Goal: Transaction & Acquisition: Purchase product/service

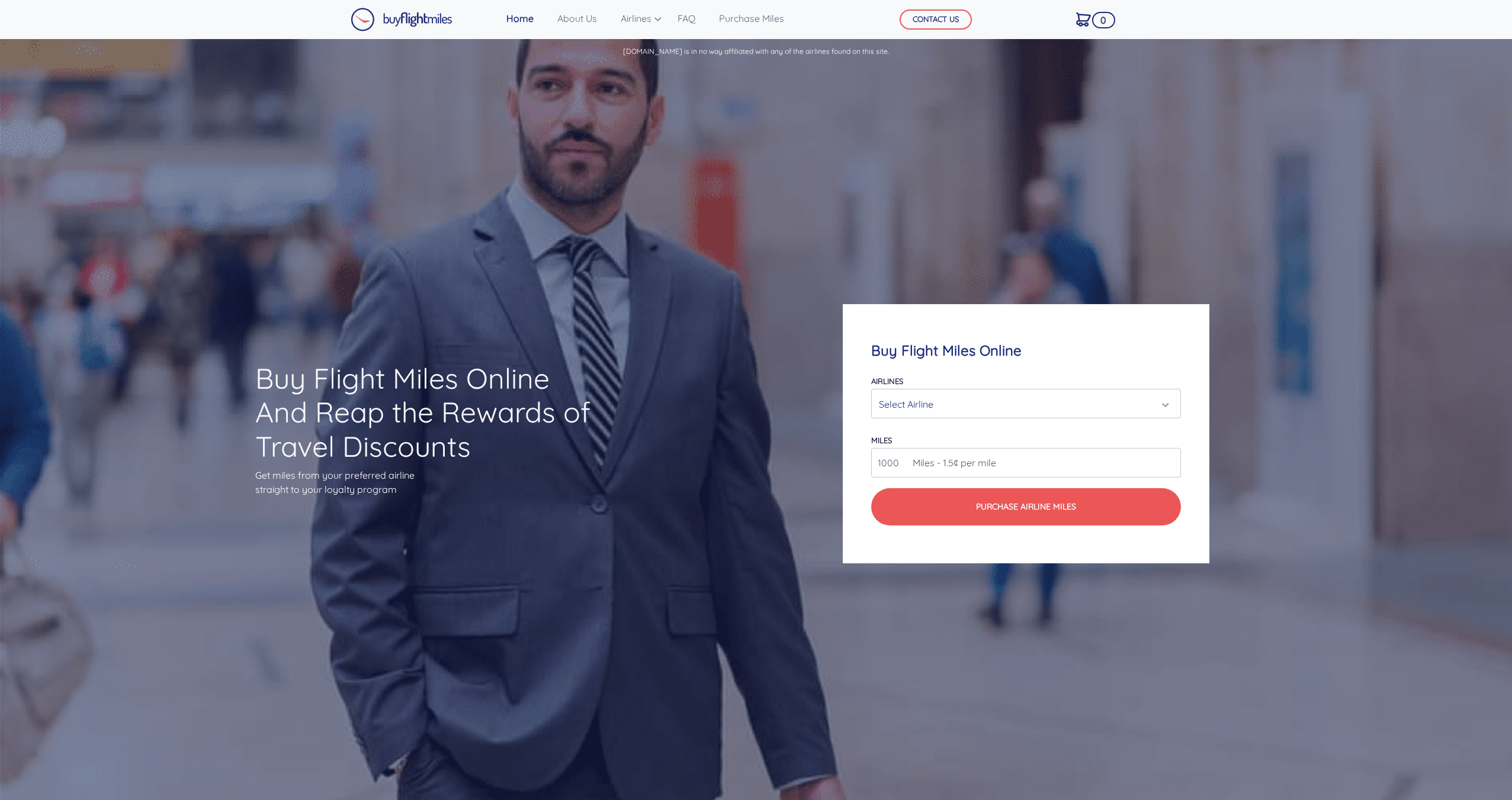
click at [1074, 397] on div "Select Airline" at bounding box center [1023, 403] width 287 height 22
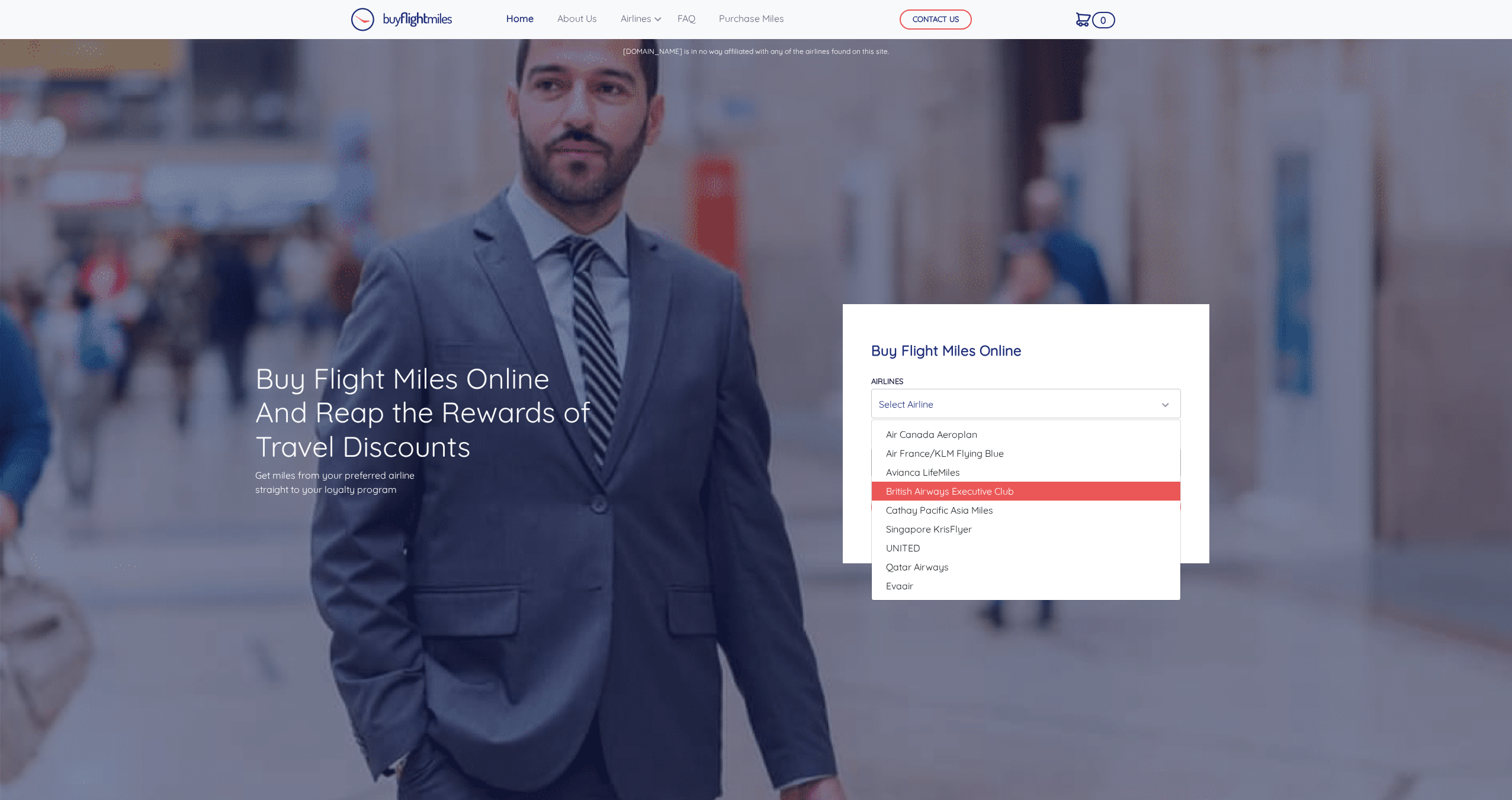
click at [989, 495] on span "British Airways Executive Club" at bounding box center [950, 491] width 128 height 14
select select "British Airways Executive Club"
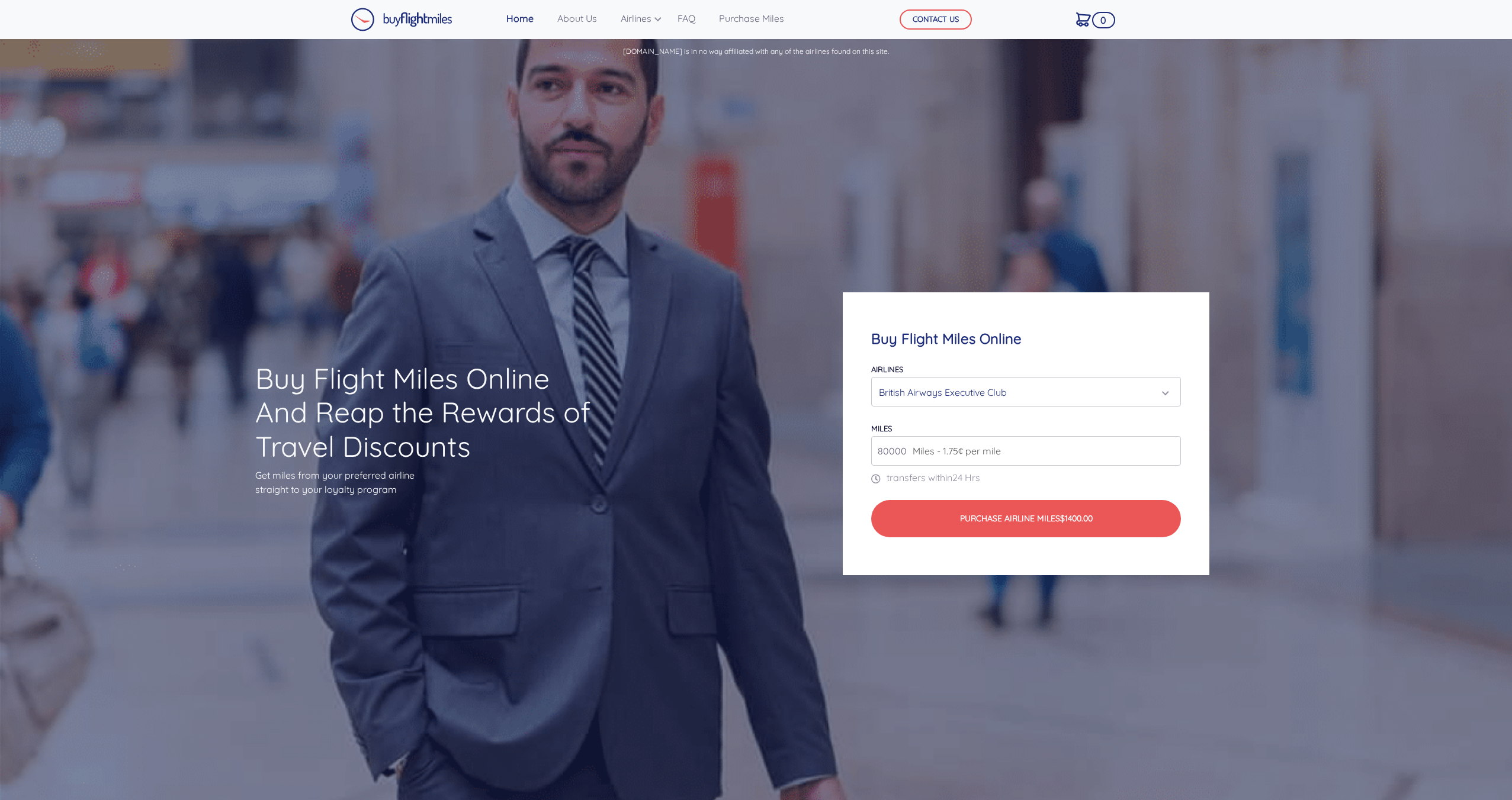
click at [979, 454] on span "Miles - 1.75¢ per mile" at bounding box center [954, 451] width 94 height 14
click at [1006, 454] on input "80000" at bounding box center [1026, 451] width 310 height 29
click at [1169, 454] on input "80000" at bounding box center [1026, 451] width 310 height 29
click at [1169, 447] on input "81000" at bounding box center [1026, 451] width 310 height 29
click at [1169, 447] on input "82000" at bounding box center [1026, 451] width 310 height 29
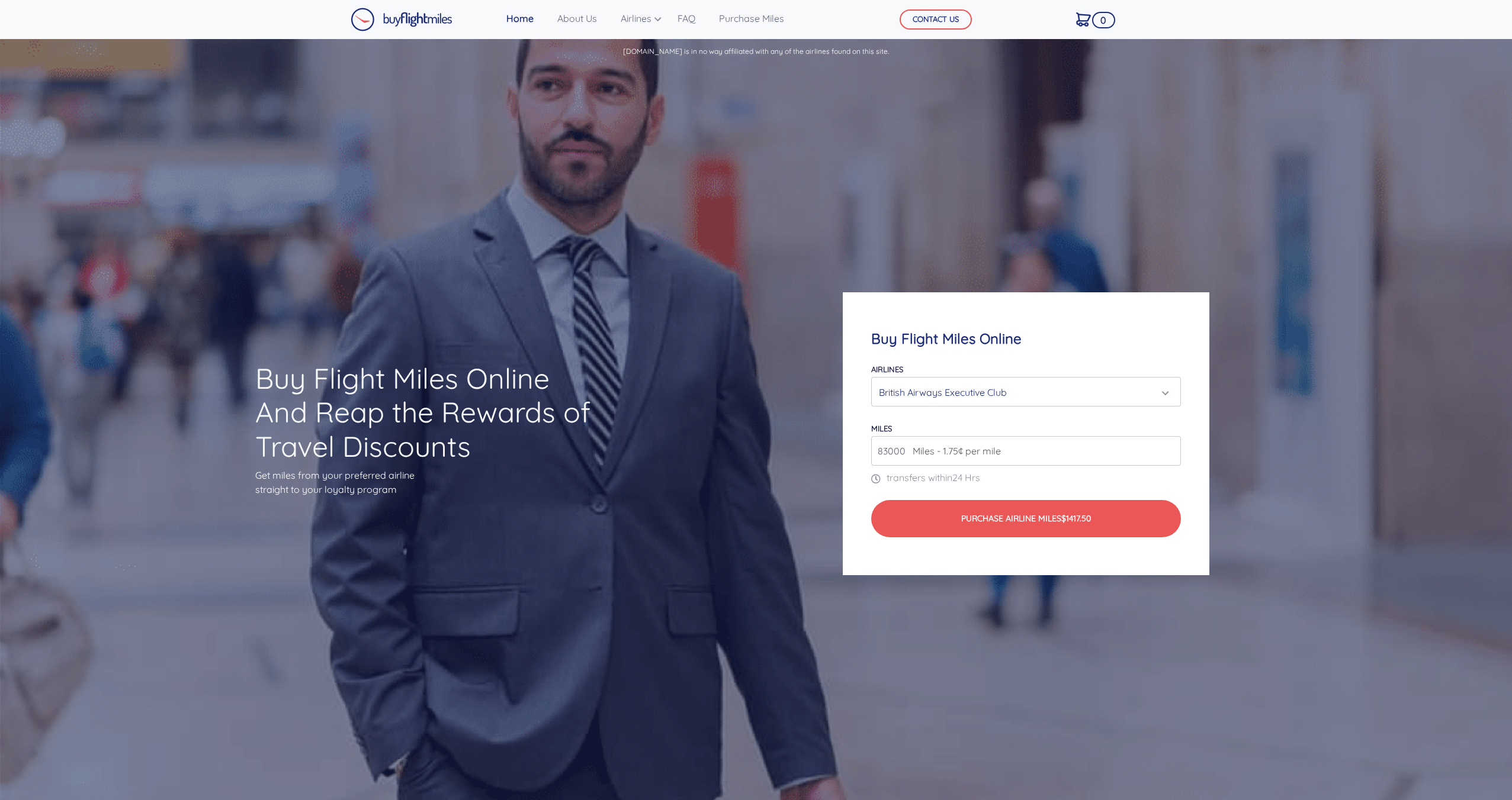
click at [1169, 447] on input "83000" at bounding box center [1026, 451] width 310 height 29
click at [1169, 447] on input "84000" at bounding box center [1026, 451] width 310 height 29
click at [1169, 447] on input "85000" at bounding box center [1026, 451] width 310 height 29
click at [1169, 447] on input "86000" at bounding box center [1026, 451] width 310 height 29
click at [1169, 447] on input "87000" at bounding box center [1026, 451] width 310 height 29
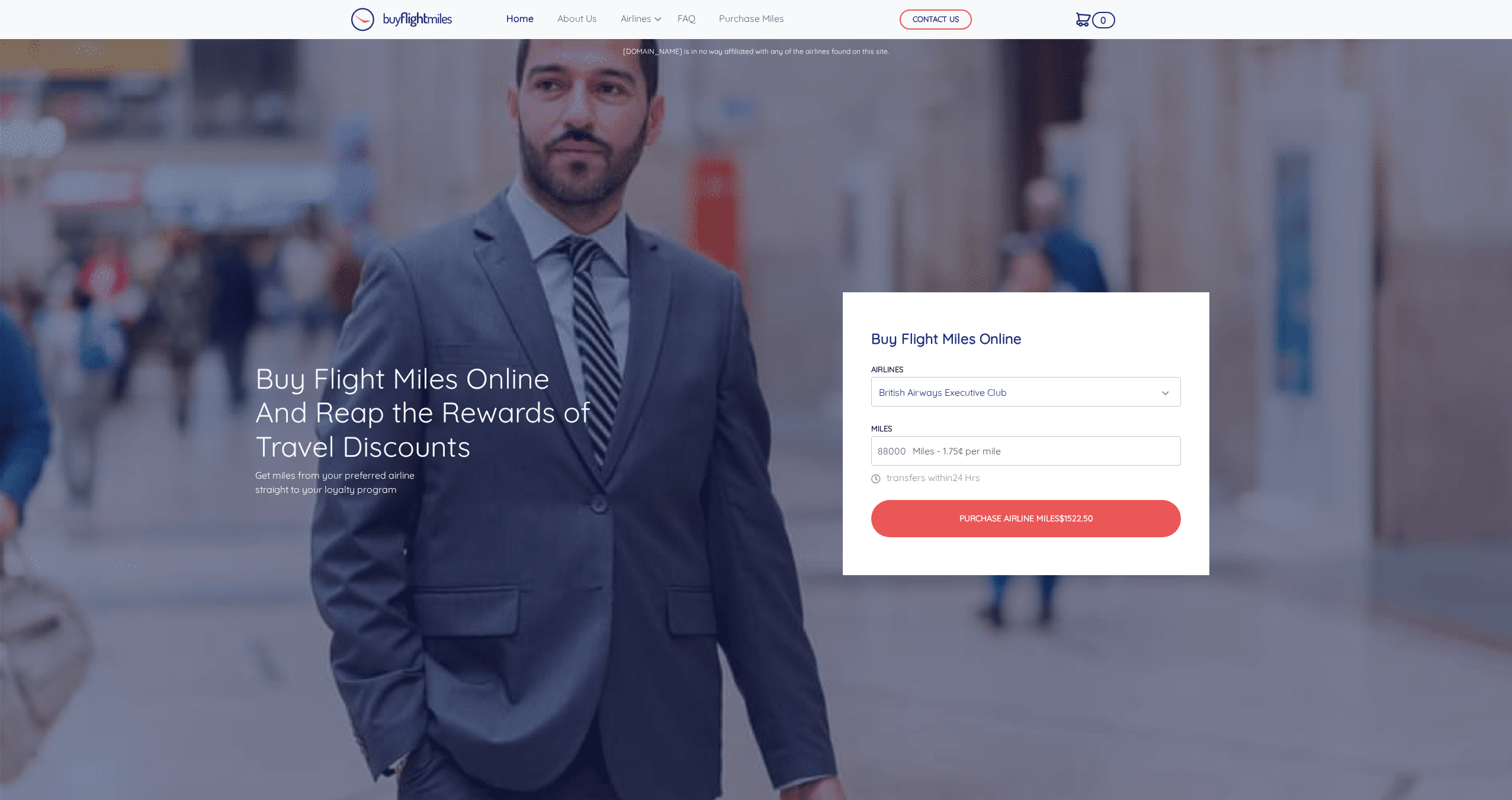
click at [1169, 447] on input "88000" at bounding box center [1026, 451] width 310 height 29
click at [1169, 447] on input "97000" at bounding box center [1026, 451] width 310 height 29
click at [1169, 447] on input "98000" at bounding box center [1026, 451] width 310 height 29
click at [1169, 447] on input "99000" at bounding box center [1026, 451] width 310 height 29
click at [1169, 447] on input "100000" at bounding box center [1026, 451] width 310 height 29
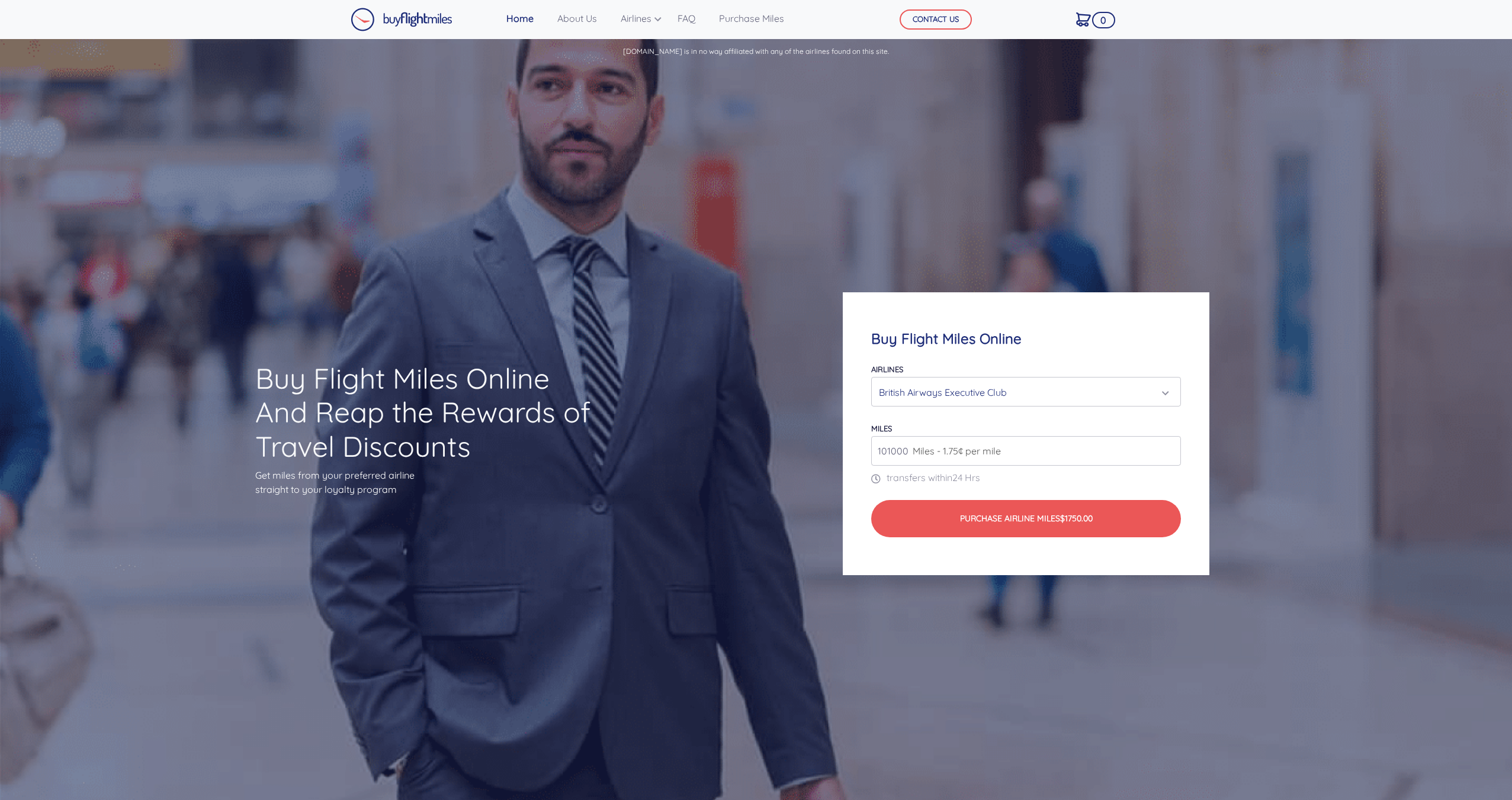
click at [1169, 447] on input "101000" at bounding box center [1026, 451] width 310 height 29
click at [1169, 447] on input "102000" at bounding box center [1026, 451] width 310 height 29
click at [1169, 447] on input "103000" at bounding box center [1026, 451] width 310 height 29
click at [1169, 447] on input "104000" at bounding box center [1026, 451] width 310 height 29
click at [1169, 447] on input "105000" at bounding box center [1026, 451] width 310 height 29
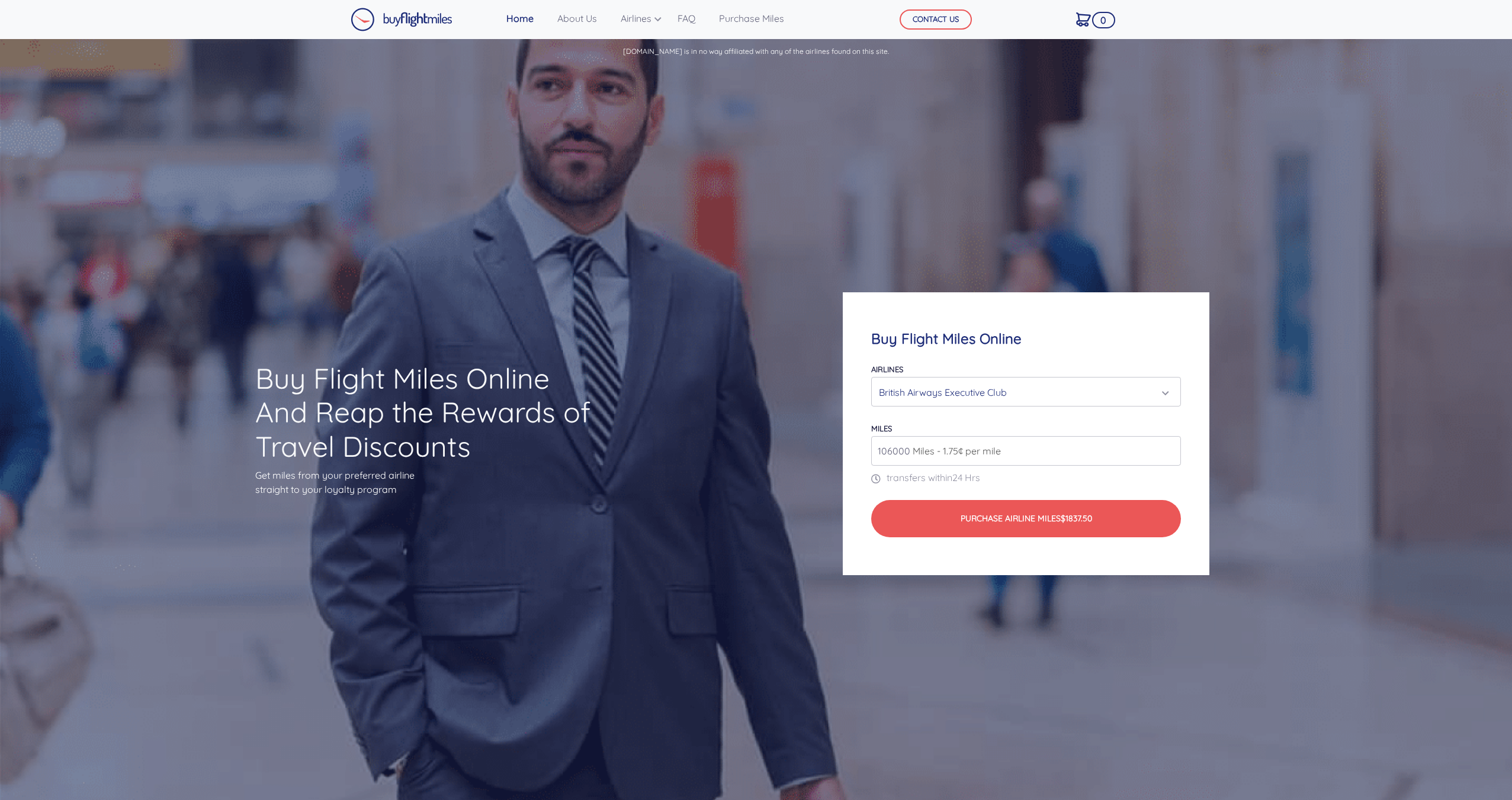
click at [1169, 447] on input "106000" at bounding box center [1026, 451] width 310 height 29
click at [1169, 447] on input "107000" at bounding box center [1026, 451] width 310 height 29
click at [1169, 447] on input "108000" at bounding box center [1026, 451] width 310 height 29
click at [1169, 447] on input "109000" at bounding box center [1026, 451] width 310 height 29
click at [1169, 447] on input "110000" at bounding box center [1026, 451] width 310 height 29
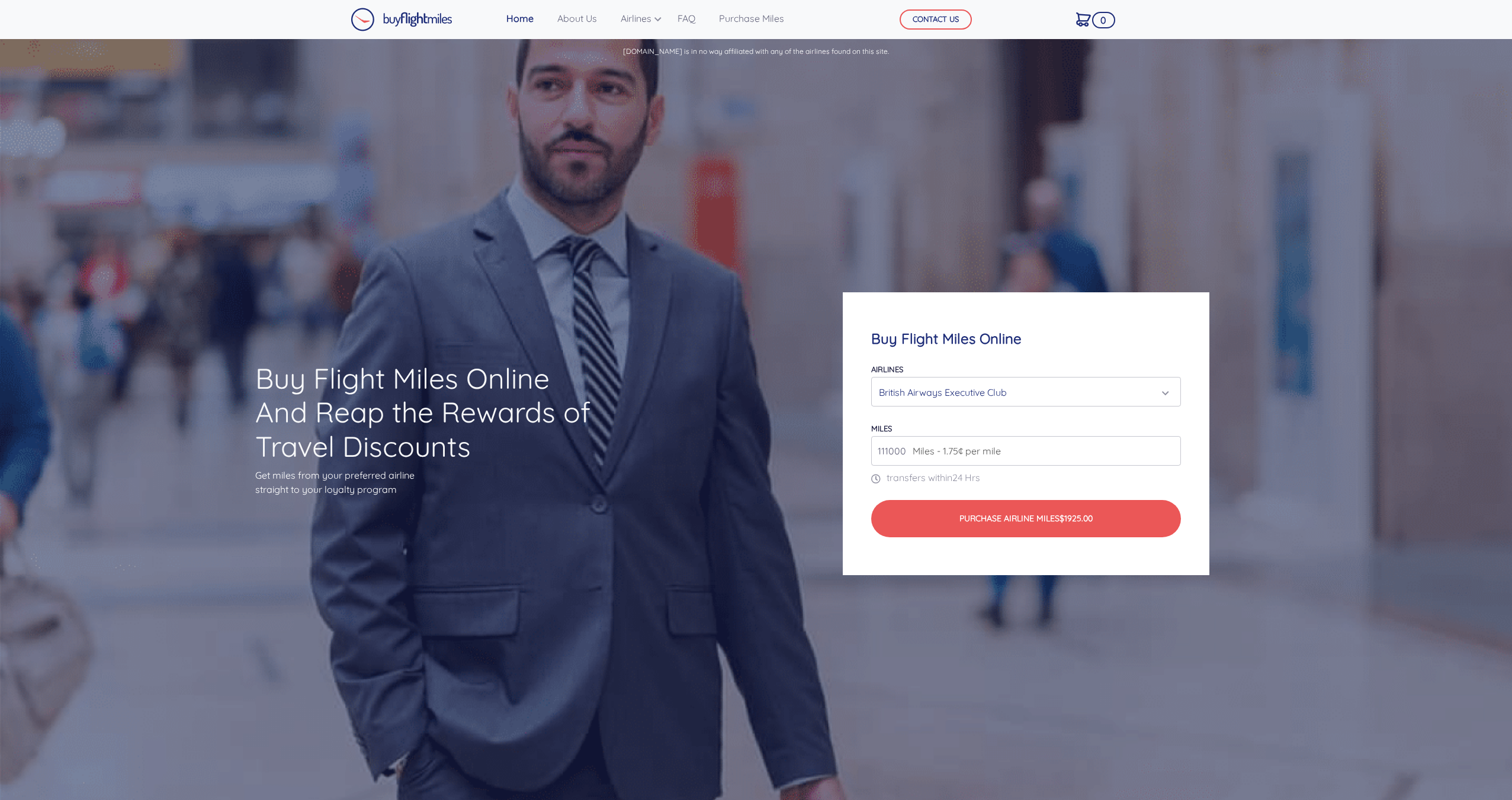
click at [1169, 447] on input "111000" at bounding box center [1026, 451] width 310 height 29
type input "112000"
click at [1169, 447] on input "112000" at bounding box center [1026, 451] width 310 height 29
click at [655, 15] on link "Airlines" at bounding box center [637, 18] width 42 height 24
click at [671, 99] on link "British Airways Avios" at bounding box center [671, 103] width 117 height 19
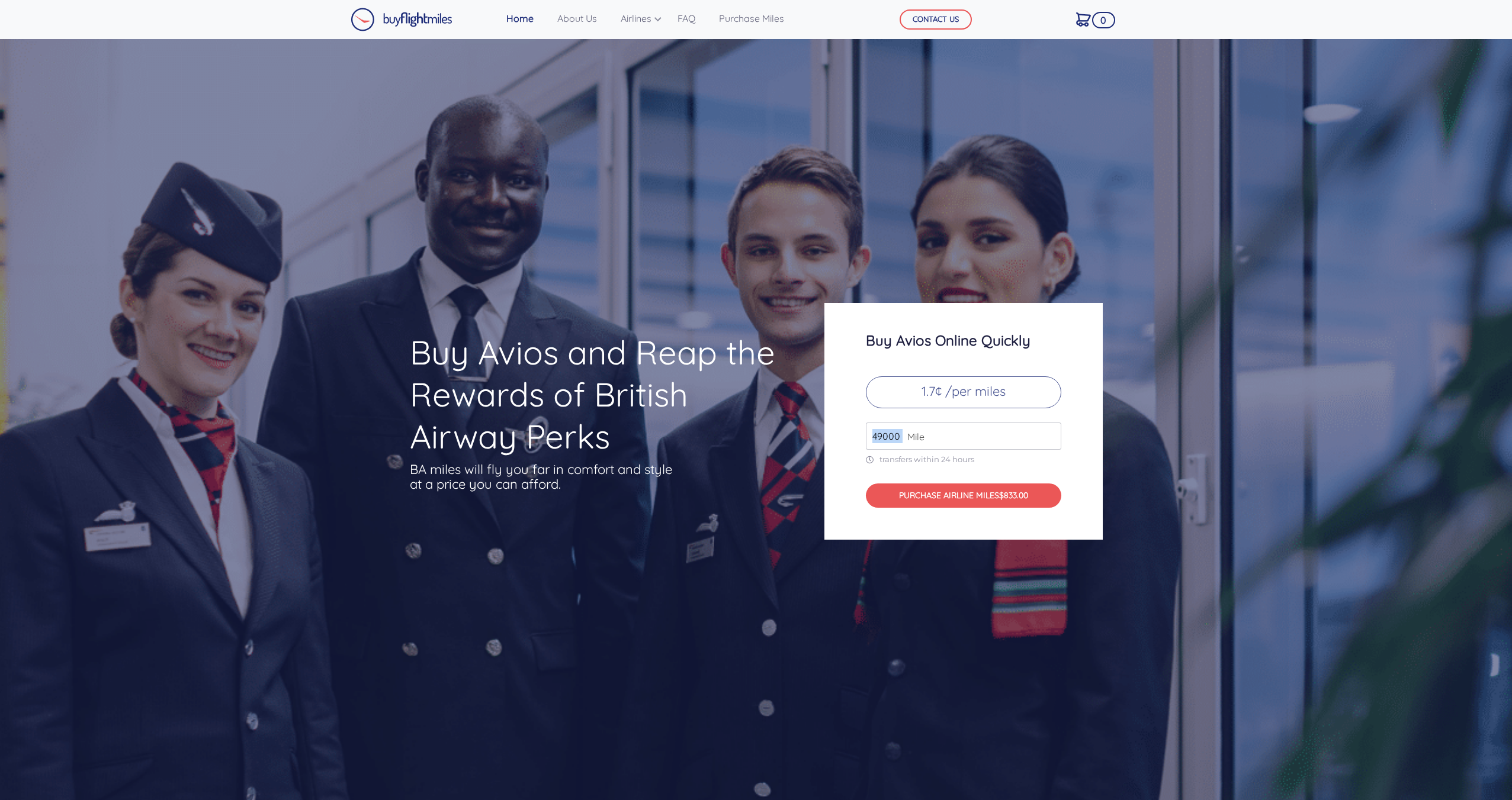
drag, startPoint x: 901, startPoint y: 434, endPoint x: 859, endPoint y: 435, distance: 42.0
click at [859, 435] on div "Buy Avios Online Quickly 1.7¢ /per miles 49000 Mile transfers within 24 hours P…" at bounding box center [963, 421] width 279 height 237
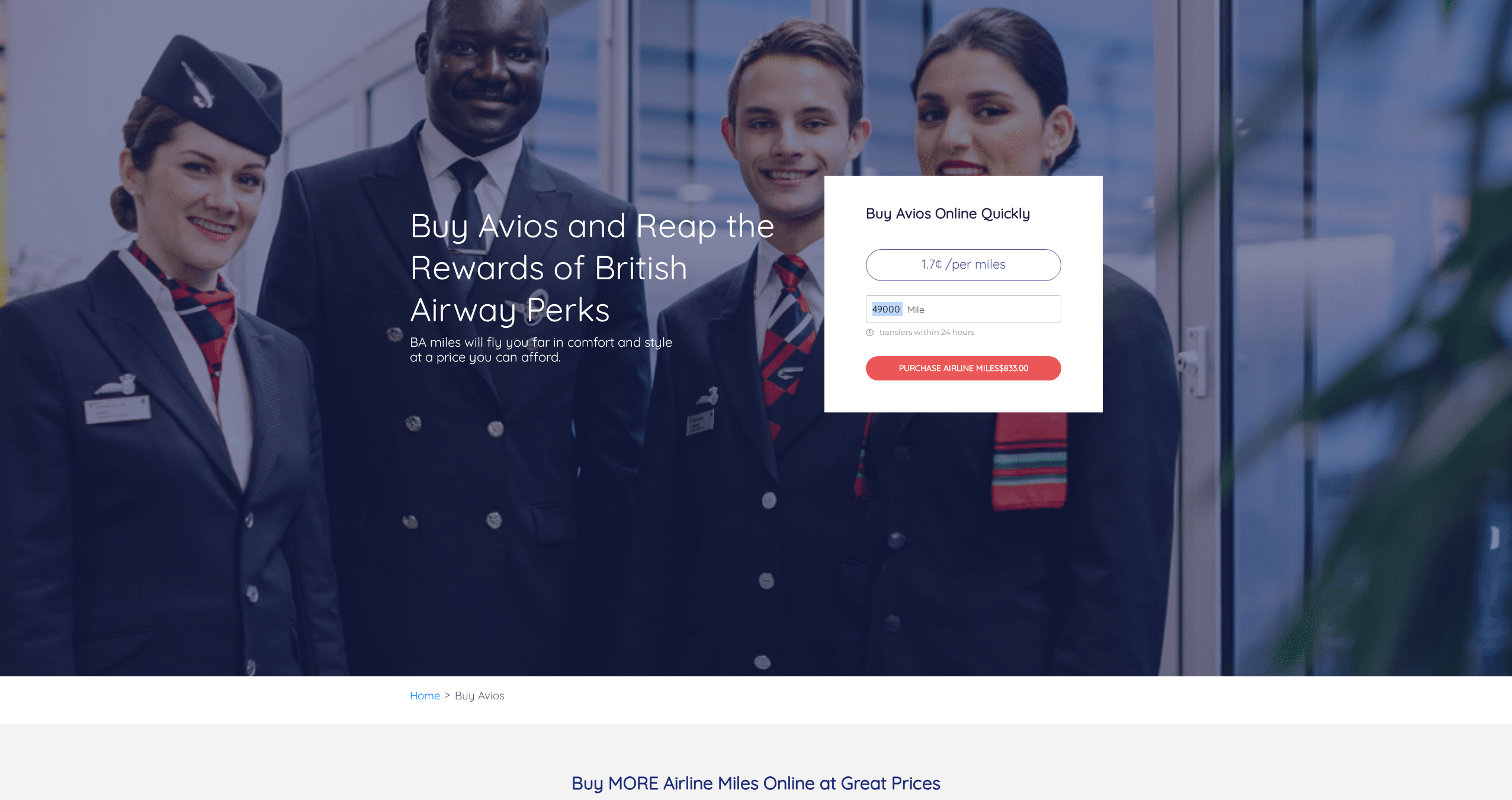
scroll to position [128, 0]
click at [1050, 304] on input "50000" at bounding box center [963, 308] width 195 height 27
click at [1050, 304] on input "51000" at bounding box center [963, 308] width 195 height 27
click at [1050, 304] on input "52000" at bounding box center [963, 308] width 195 height 27
type input "53000"
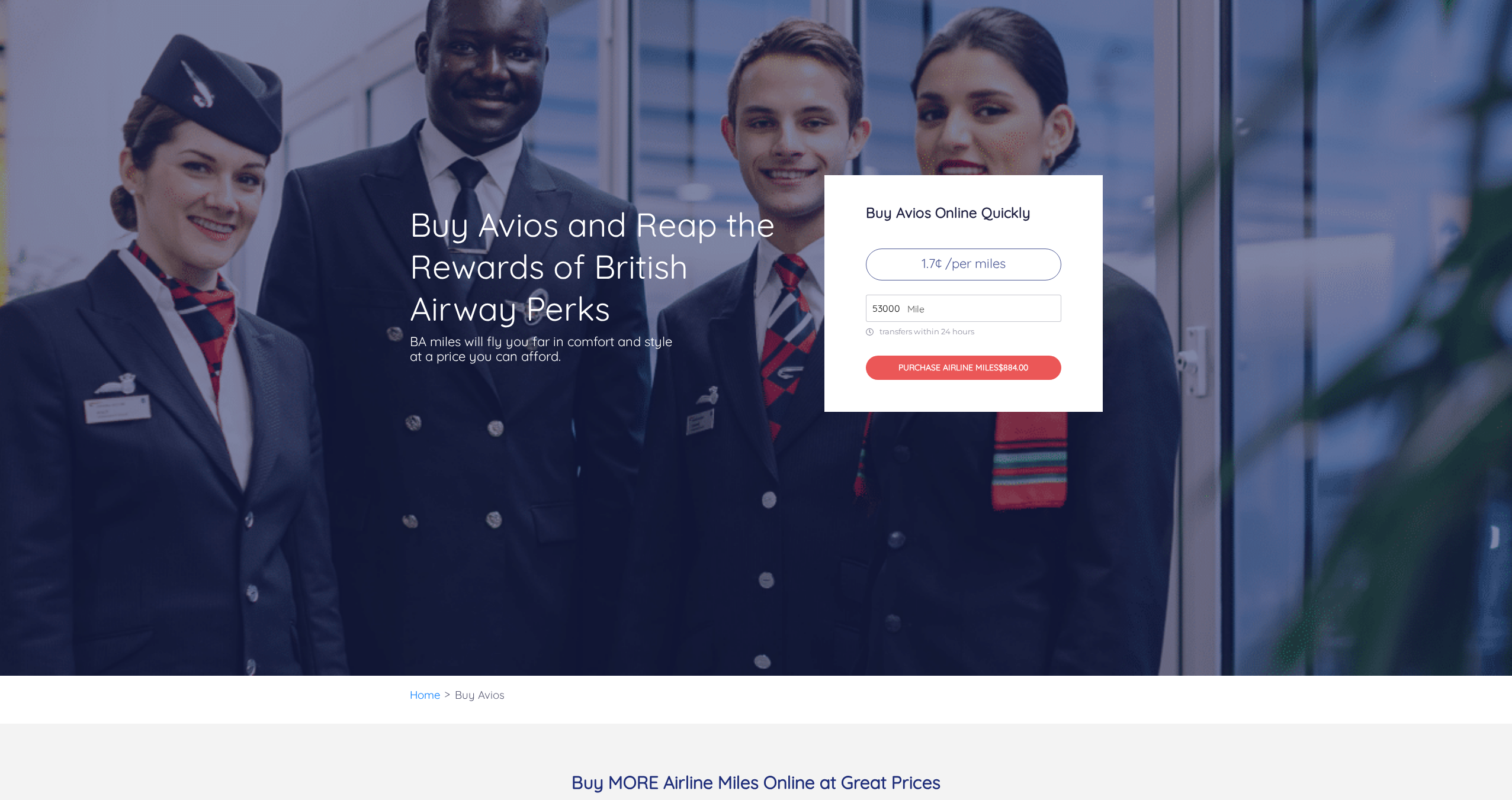
click at [1050, 304] on input "53000" at bounding box center [963, 308] width 195 height 27
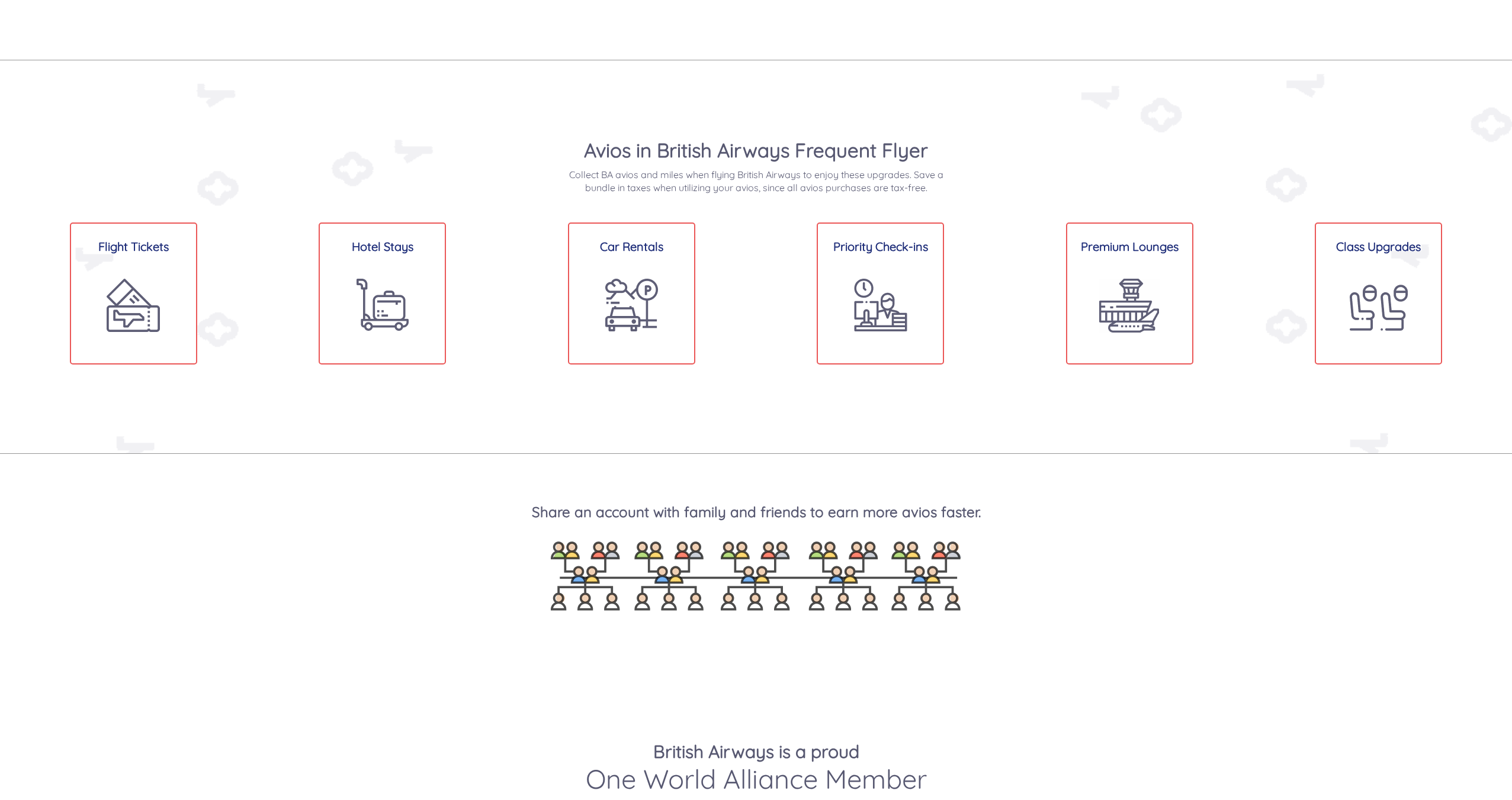
scroll to position [1457, 0]
click at [650, 263] on div "Car Rentals" at bounding box center [631, 292] width 127 height 142
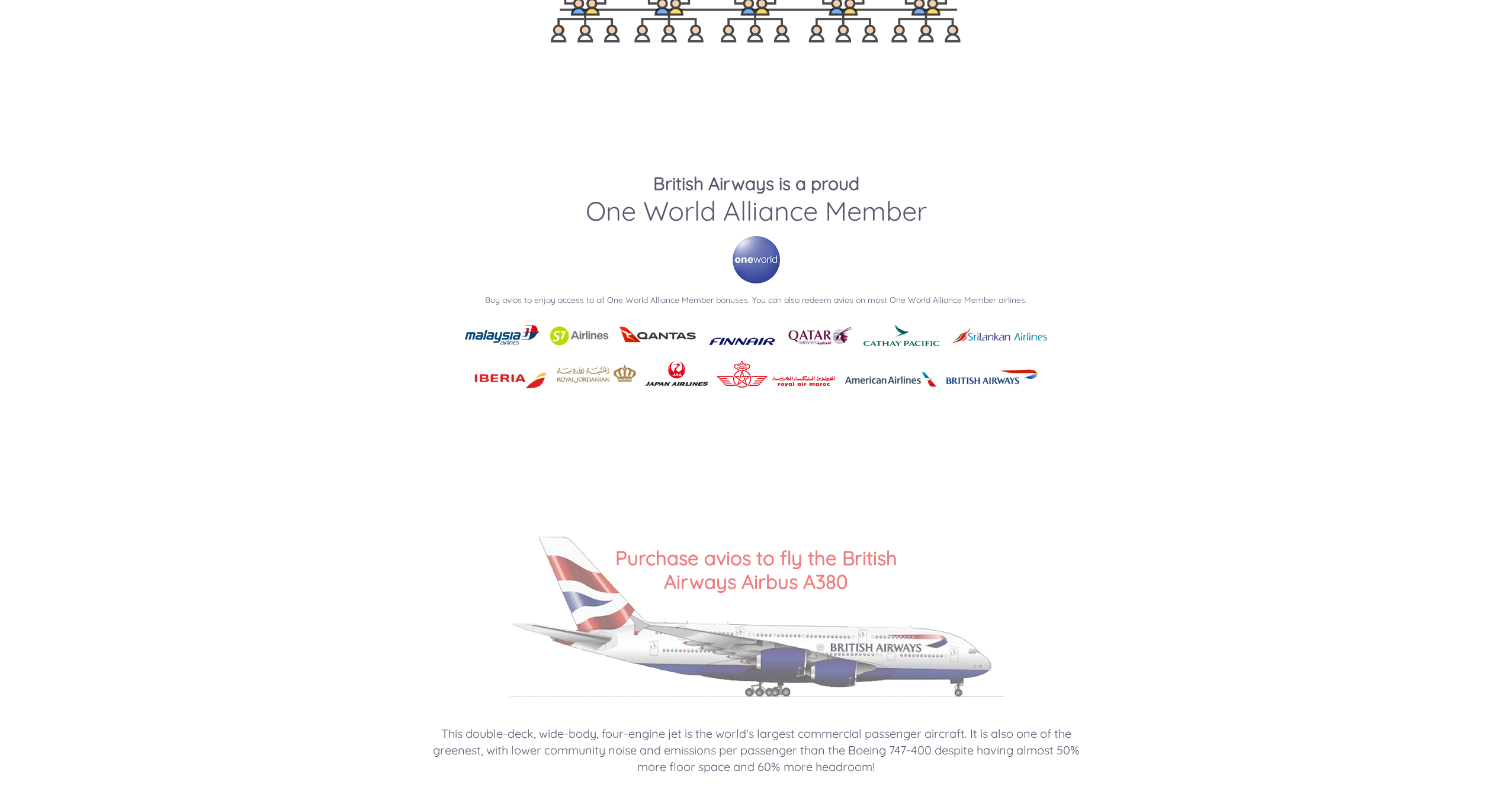
scroll to position [2025, 0]
